Goal: Book appointment/travel/reservation

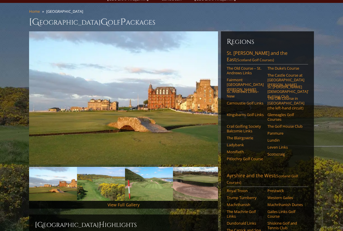
scroll to position [37, 0]
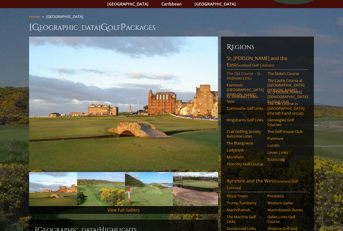
click at [233, 71] on link "The Old Course – St. Andrews Links" at bounding box center [245, 76] width 37 height 10
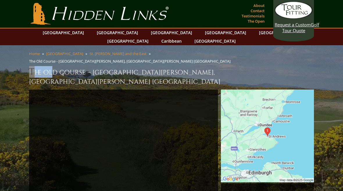
click at [35, 66] on h1 "The Old Course – [GEOGRAPHIC_DATA][PERSON_NAME], [GEOGRAPHIC_DATA][PERSON_NAME]…" at bounding box center [171, 76] width 285 height 20
click at [39, 66] on h1 "The Old Course – [GEOGRAPHIC_DATA][PERSON_NAME], [GEOGRAPHIC_DATA][PERSON_NAME]…" at bounding box center [171, 76] width 285 height 20
click at [43, 66] on h1 "The Old Course – [GEOGRAPHIC_DATA][PERSON_NAME], [GEOGRAPHIC_DATA][PERSON_NAME]…" at bounding box center [171, 76] width 285 height 20
